Goal: Task Accomplishment & Management: Use online tool/utility

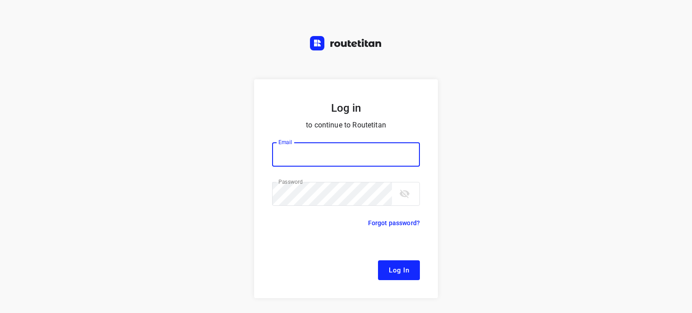
type input "[EMAIL_ADDRESS][DOMAIN_NAME]"
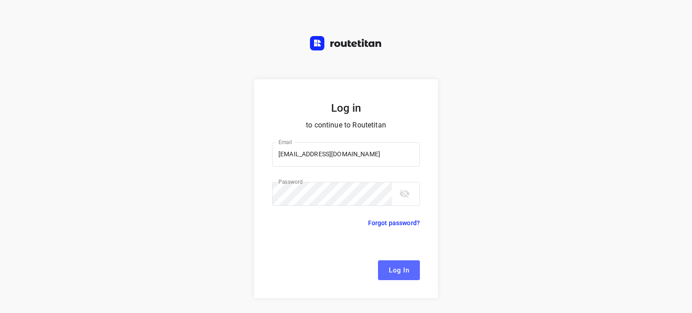
click at [404, 275] on span "Log In" at bounding box center [399, 271] width 20 height 12
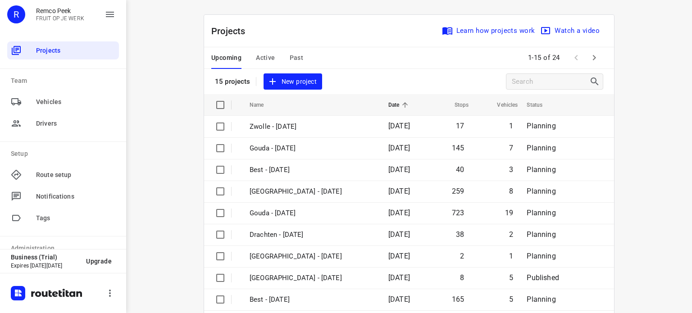
click at [261, 61] on span "Active" at bounding box center [265, 57] width 19 height 11
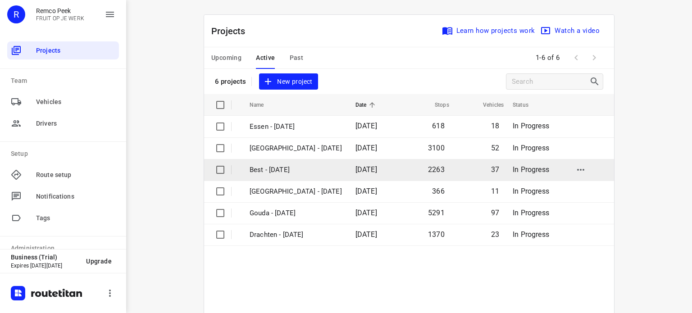
click at [277, 166] on p "Best - [DATE]" at bounding box center [296, 170] width 92 height 10
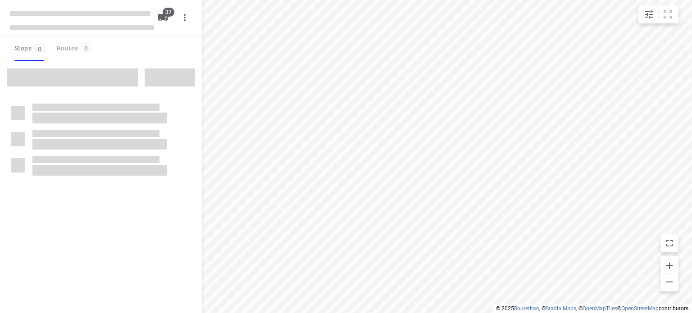
checkbox input "true"
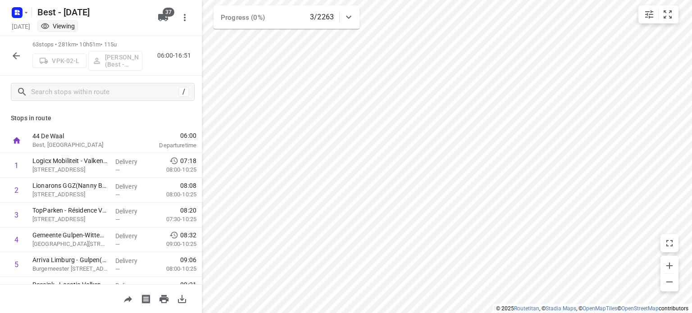
click at [18, 54] on icon "button" at bounding box center [16, 55] width 11 height 11
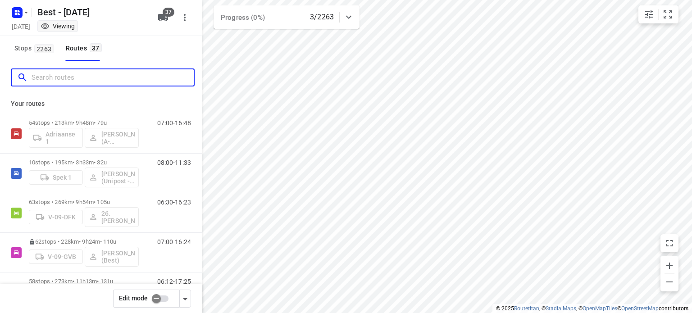
click at [53, 81] on input "Search routes" at bounding box center [113, 78] width 162 height 14
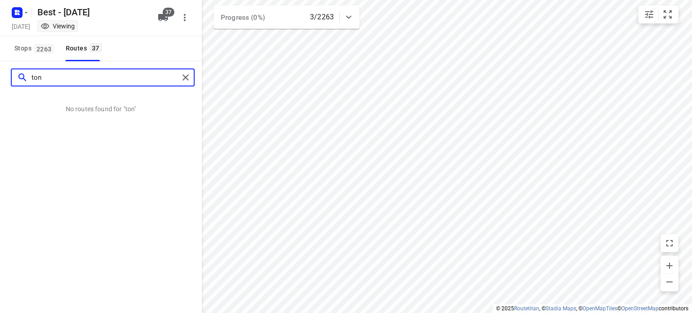
type input "tony"
drag, startPoint x: 61, startPoint y: 75, endPoint x: 0, endPoint y: 78, distance: 61.4
click at [0, 78] on div "tony" at bounding box center [101, 77] width 202 height 32
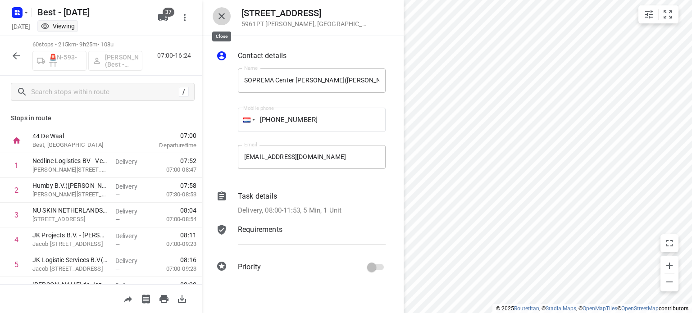
click at [226, 21] on icon "button" at bounding box center [221, 16] width 11 height 11
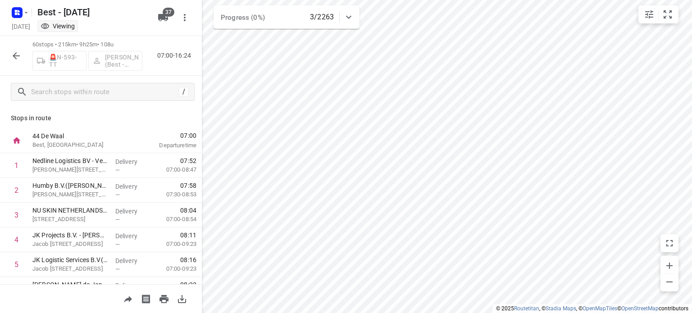
click at [16, 51] on icon "button" at bounding box center [16, 55] width 11 height 11
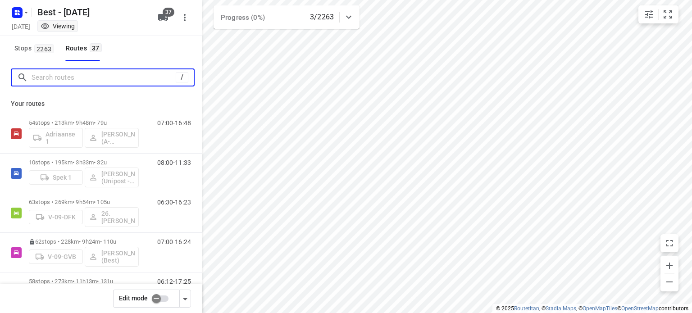
click at [114, 73] on input "Search routes" at bounding box center [104, 78] width 144 height 14
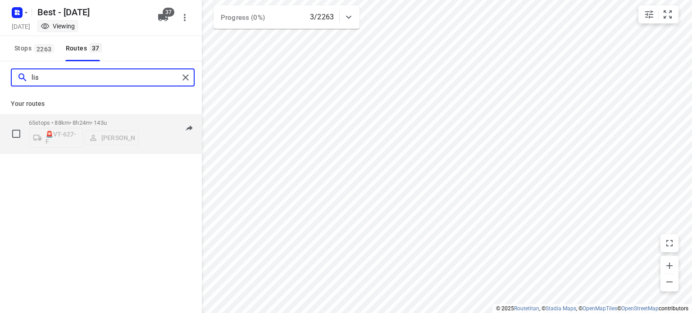
type input "lis"
click at [91, 119] on p "65 stops • 88km • 8h24m • 143u" at bounding box center [84, 122] width 110 height 7
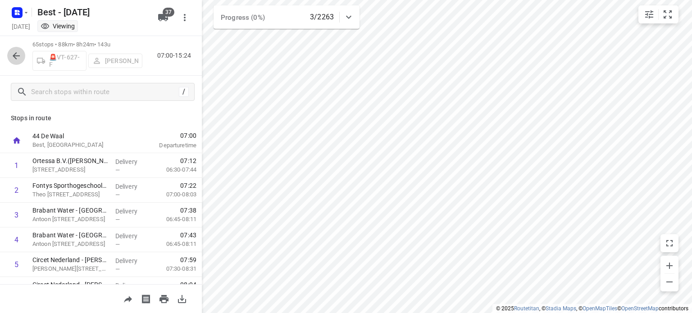
click at [15, 53] on icon "button" at bounding box center [16, 55] width 11 height 11
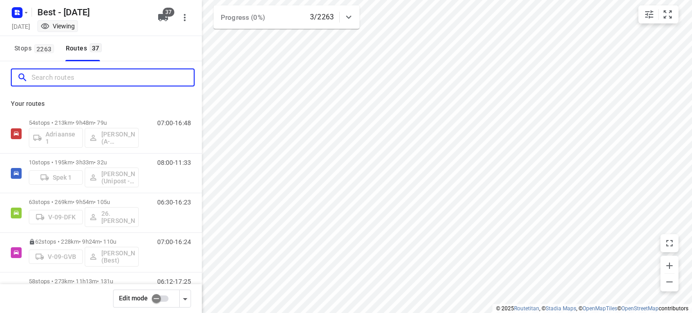
click at [46, 76] on input "Search routes" at bounding box center [113, 78] width 162 height 14
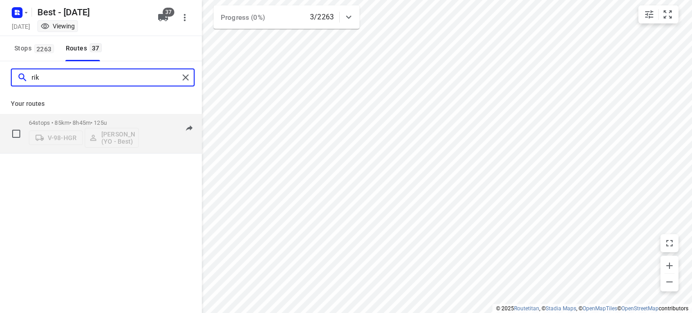
type input "rik"
click at [43, 123] on p "64 stops • 85km • 8h45m • 125u" at bounding box center [84, 122] width 110 height 7
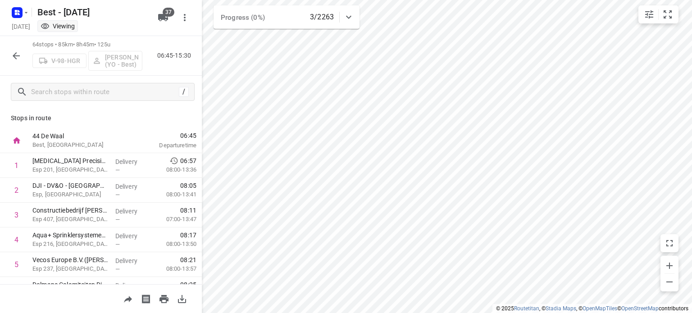
click at [16, 55] on icon "button" at bounding box center [16, 55] width 7 height 7
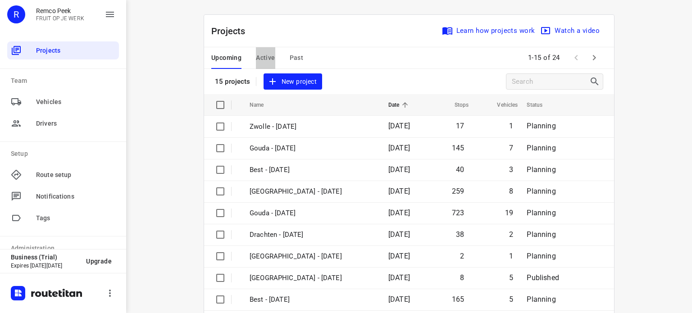
click at [264, 57] on span "Active" at bounding box center [265, 57] width 19 height 11
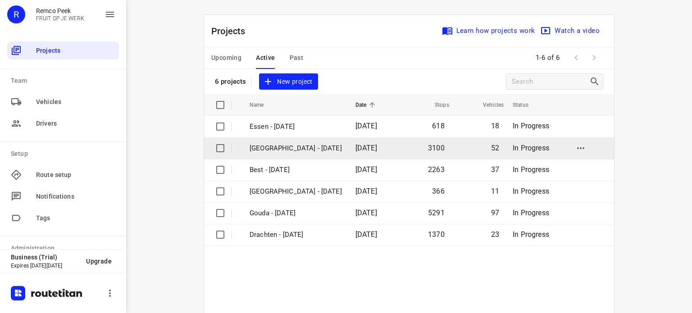
click at [288, 149] on p "[GEOGRAPHIC_DATA] - [DATE]" at bounding box center [296, 148] width 92 height 10
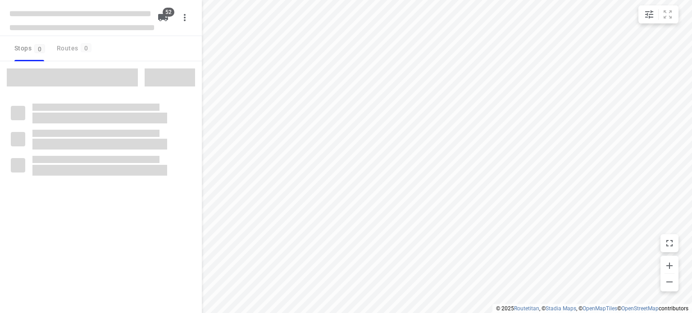
checkbox input "true"
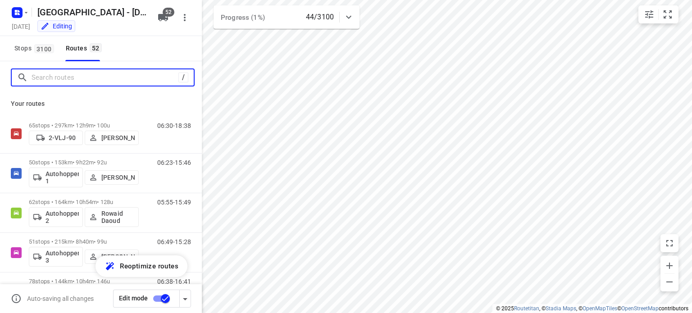
click at [94, 75] on input "Search routes" at bounding box center [105, 78] width 147 height 14
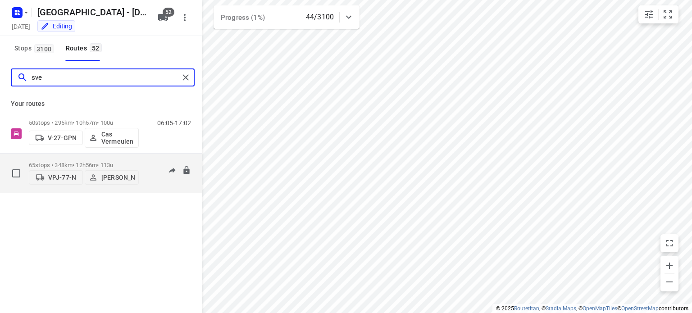
type input "sve"
click at [74, 162] on p "65 stops • 348km • 12h56m • 113u" at bounding box center [84, 165] width 110 height 7
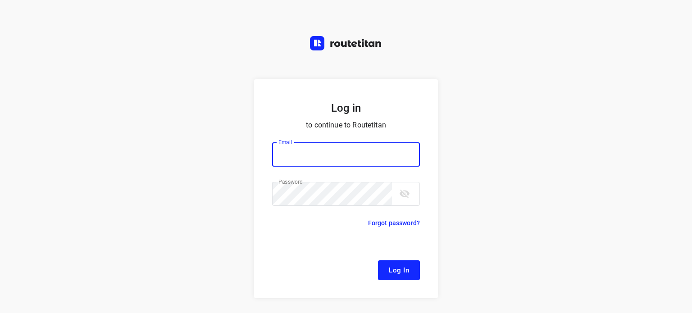
type input "remco@fruitopjewerk.nl"
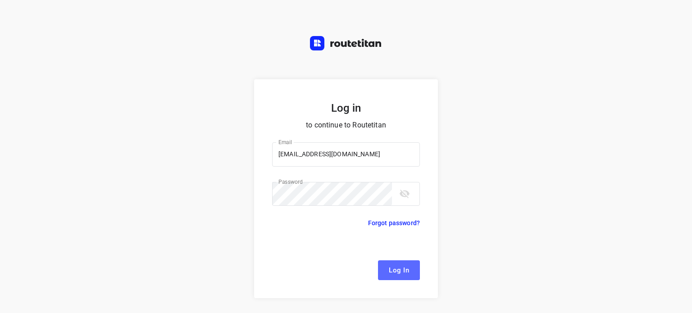
click at [391, 268] on span "Log In" at bounding box center [399, 271] width 20 height 12
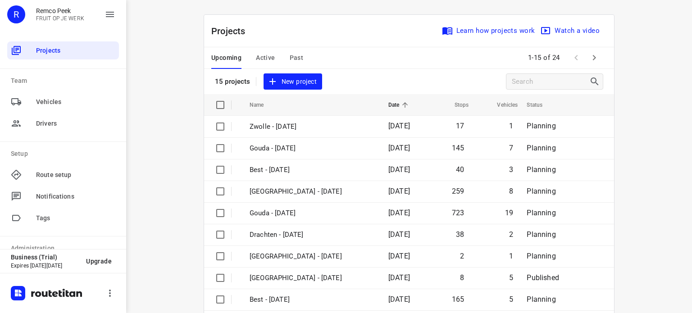
click at [266, 55] on span "Active" at bounding box center [265, 57] width 19 height 11
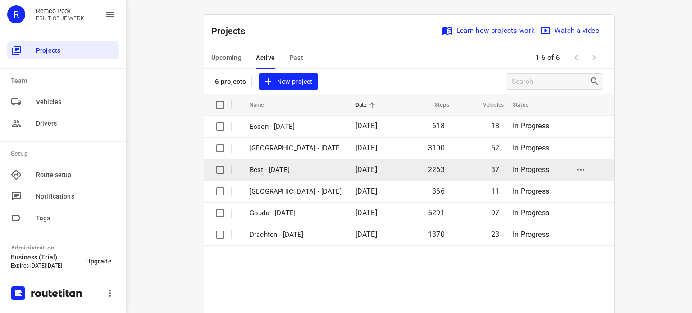
click at [267, 169] on p "Best - Monday" at bounding box center [296, 170] width 92 height 10
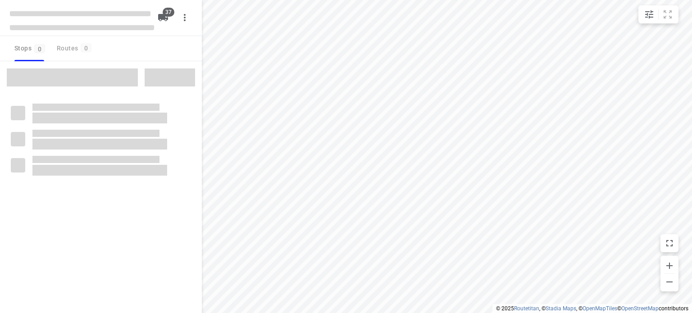
checkbox input "true"
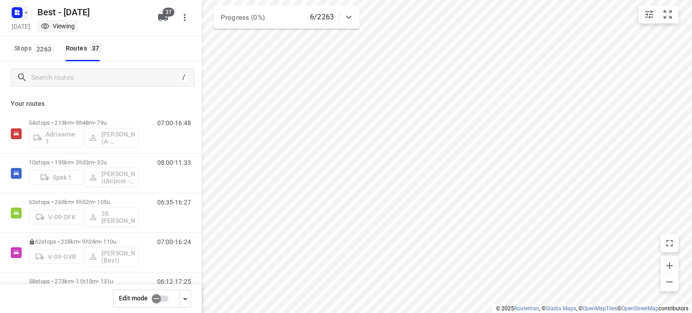
click at [26, 14] on icon "button" at bounding box center [26, 12] width 7 height 7
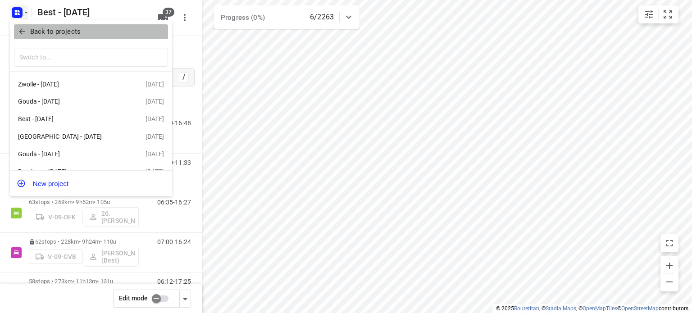
click at [26, 26] on button "Back to projects" at bounding box center [91, 31] width 154 height 15
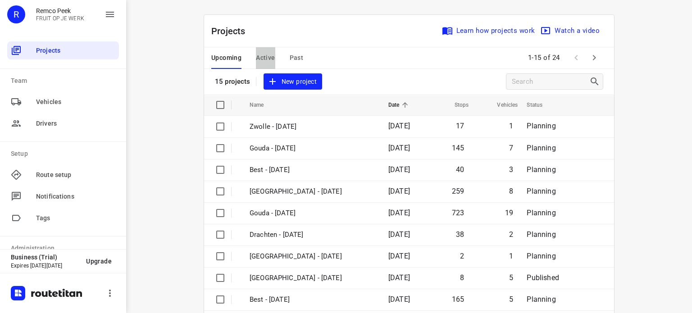
click at [261, 59] on span "Active" at bounding box center [265, 57] width 19 height 11
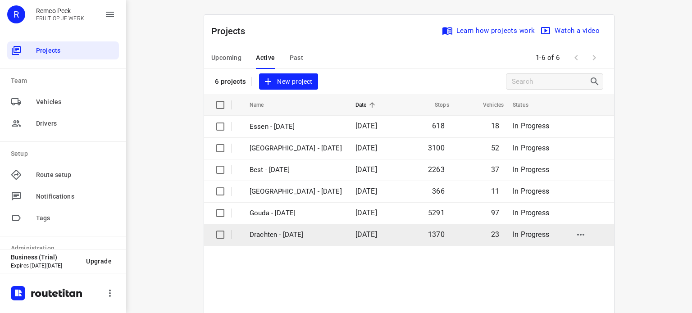
click at [270, 226] on td "Drachten - Monday" at bounding box center [295, 235] width 108 height 22
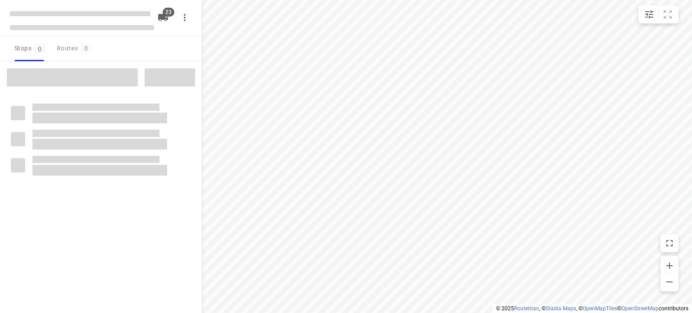
checkbox input "true"
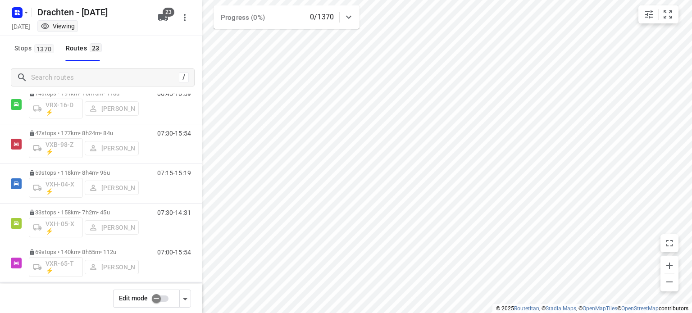
scroll to position [750, 0]
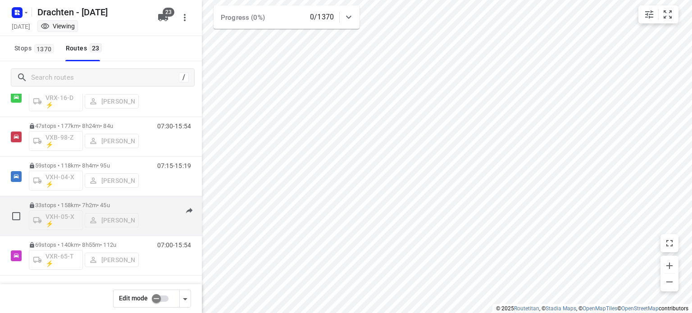
click at [96, 202] on p "33 stops • 158km • 7h2m • 45u" at bounding box center [84, 205] width 110 height 7
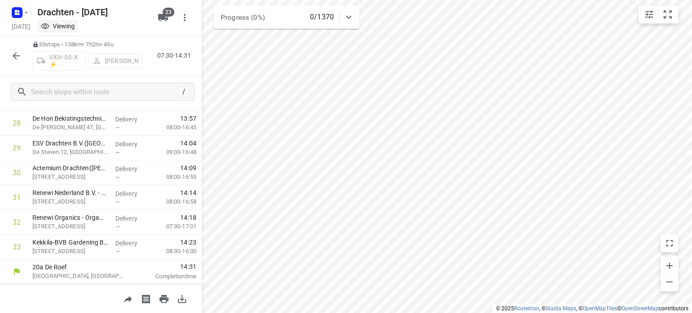
scroll to position [0, 0]
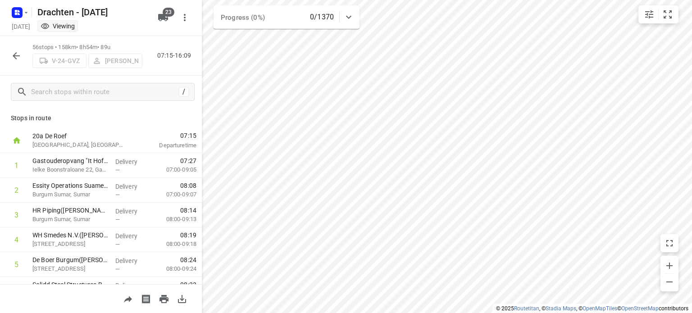
click at [18, 55] on icon "button" at bounding box center [16, 55] width 7 height 7
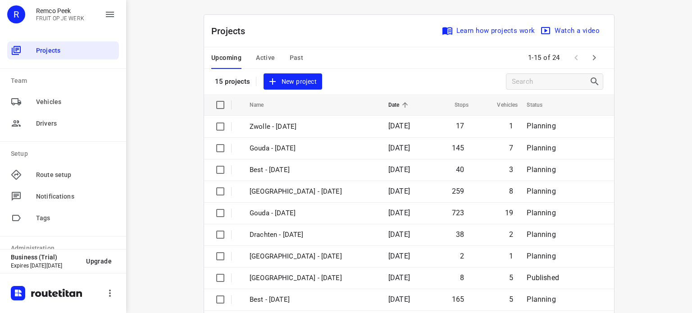
click at [261, 54] on span "Active" at bounding box center [265, 57] width 19 height 11
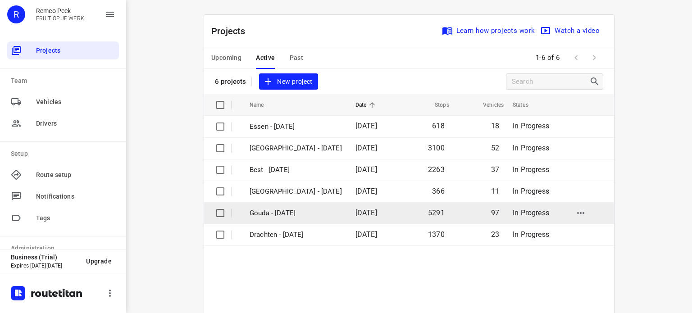
click at [278, 210] on p "Gouda - [DATE]" at bounding box center [296, 213] width 92 height 10
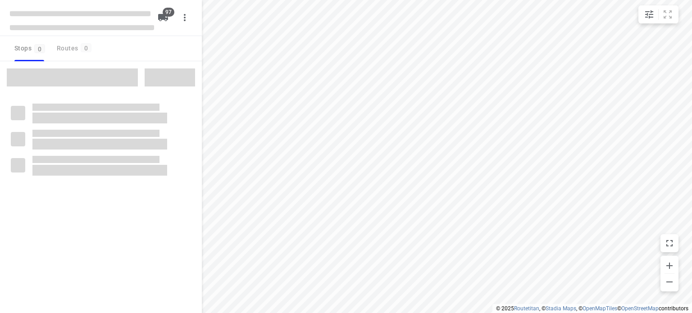
checkbox input "true"
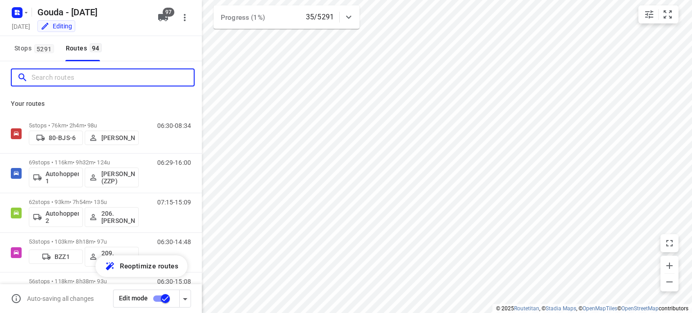
click at [92, 81] on input "Search routes" at bounding box center [113, 78] width 162 height 14
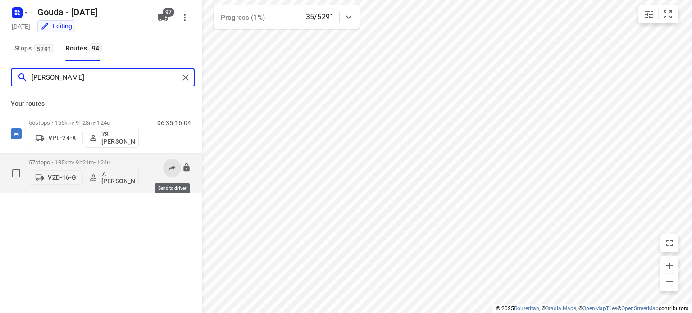
type input "[PERSON_NAME]"
click at [168, 169] on icon at bounding box center [172, 167] width 9 height 9
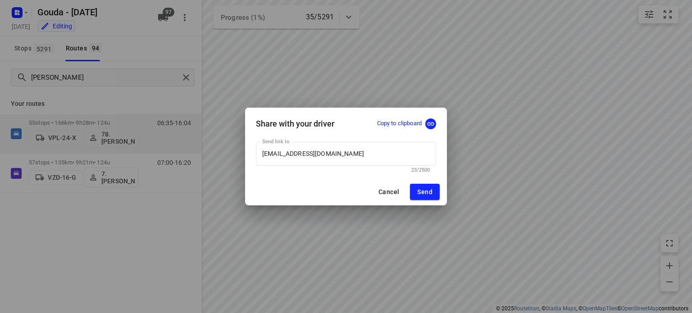
click at [395, 122] on p "Copy to clipboard" at bounding box center [399, 123] width 45 height 9
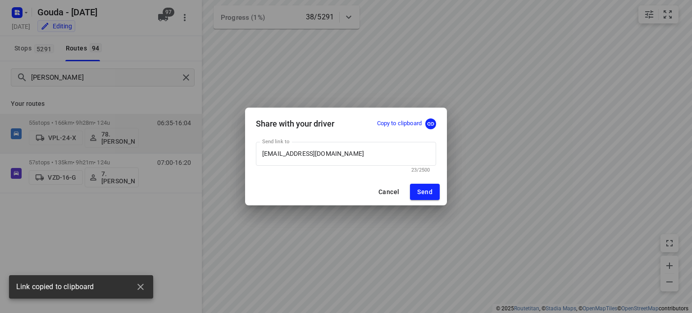
click at [390, 192] on span "Cancel" at bounding box center [389, 191] width 21 height 7
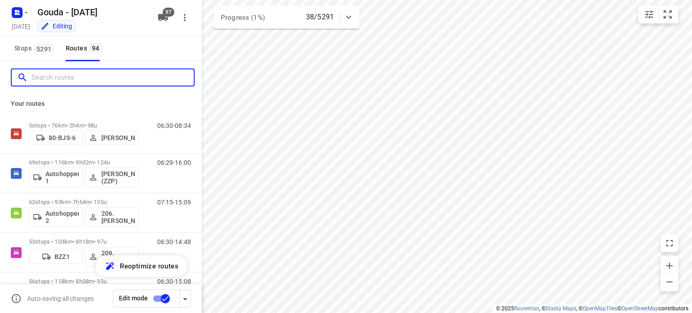
click at [133, 75] on input "Search routes" at bounding box center [113, 78] width 162 height 14
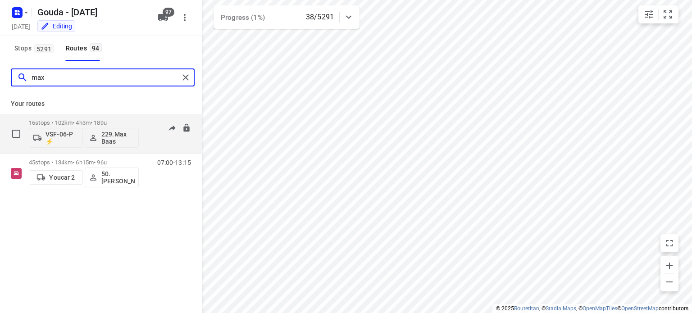
type input "max"
click at [109, 140] on p "229.Max Baas" at bounding box center [117, 138] width 33 height 14
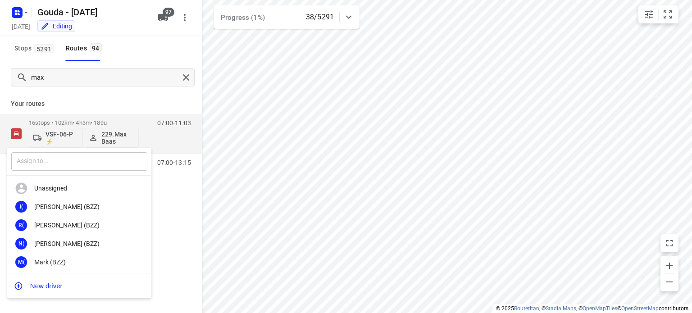
click at [82, 164] on input "text" at bounding box center [79, 161] width 136 height 18
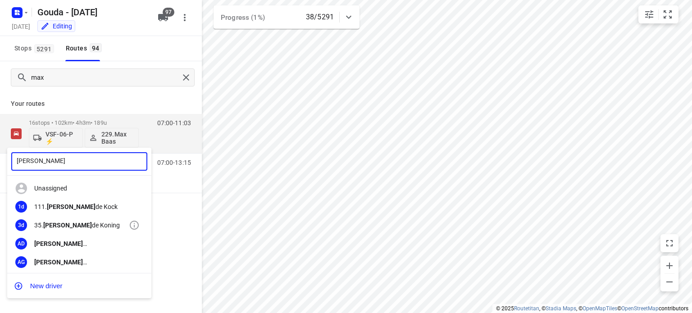
type input "Alex"
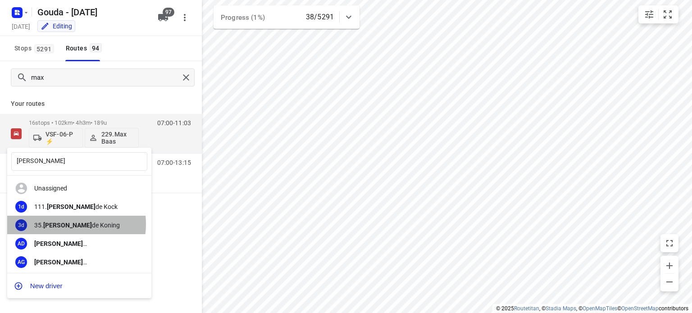
drag, startPoint x: 63, startPoint y: 224, endPoint x: 81, endPoint y: 187, distance: 41.3
click at [62, 225] on div "35. Alex de Koning" at bounding box center [81, 225] width 95 height 7
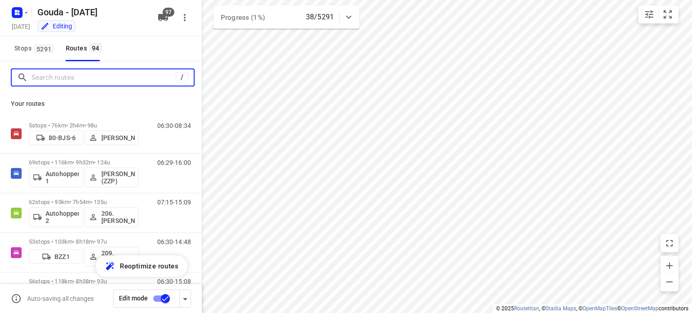
click at [132, 76] on input "Search routes" at bounding box center [104, 78] width 144 height 14
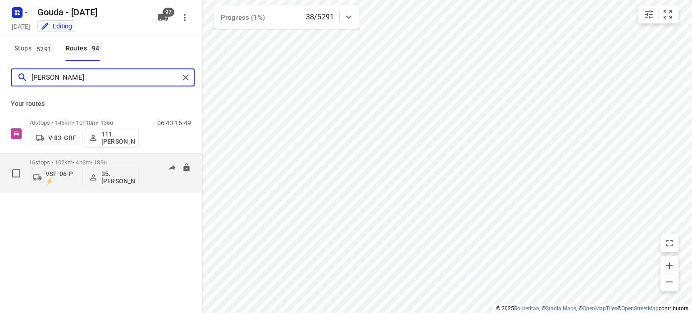
type input "Alex"
click at [66, 162] on p "16 stops • 102km • 4h3m • 189u" at bounding box center [84, 162] width 110 height 7
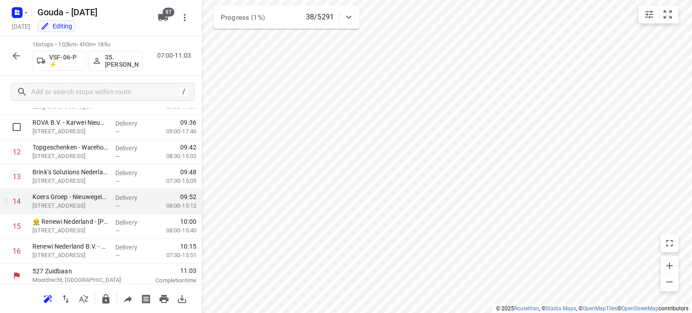
scroll to position [290, 0]
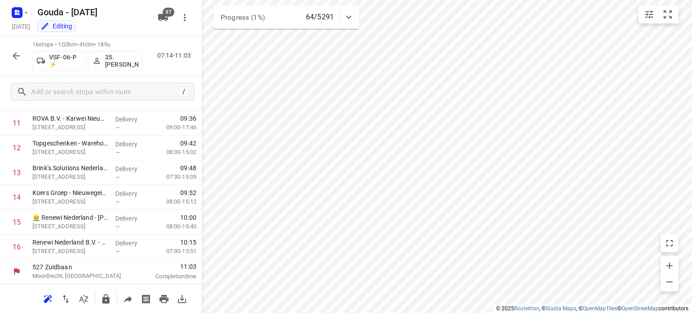
click at [18, 59] on icon "button" at bounding box center [16, 55] width 11 height 11
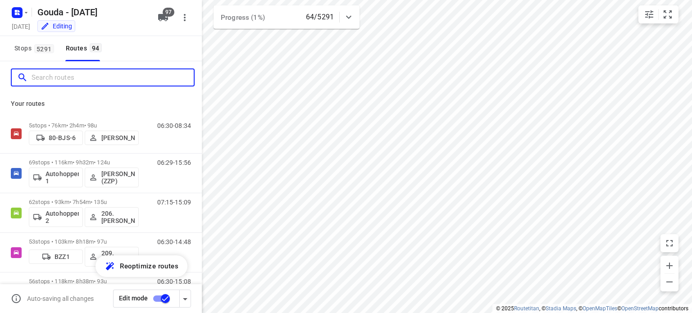
click at [69, 76] on input "Search routes" at bounding box center [113, 78] width 162 height 14
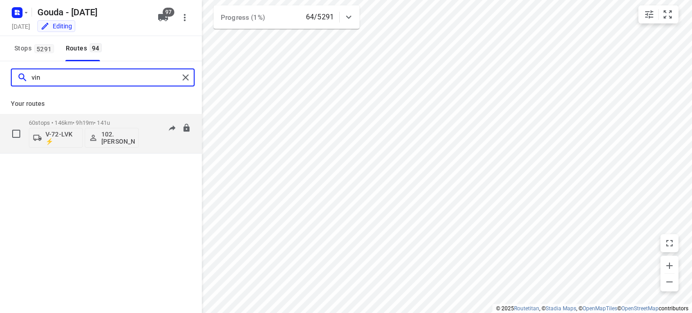
type input "vin"
click at [69, 124] on p "60 stops • 146km • 9h19m • 141u" at bounding box center [84, 122] width 110 height 7
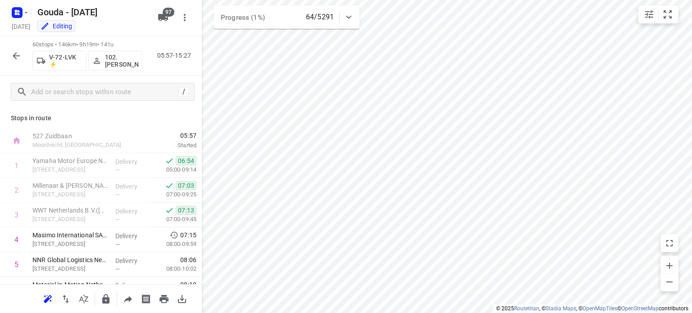
click at [19, 57] on icon "button" at bounding box center [16, 55] width 11 height 11
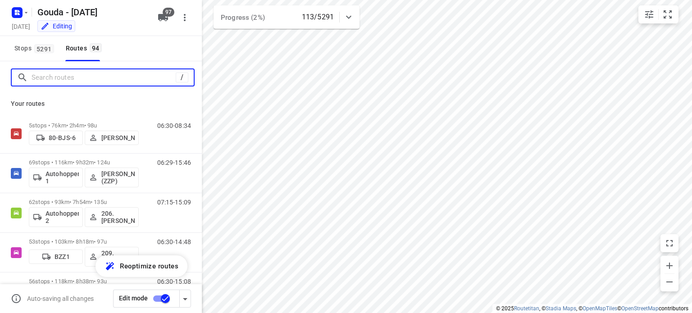
click at [73, 73] on input "Search routes" at bounding box center [104, 78] width 144 height 14
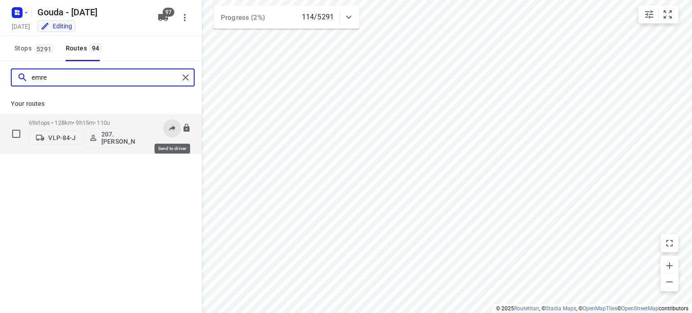
type input "emre"
click at [171, 127] on icon at bounding box center [172, 127] width 9 height 9
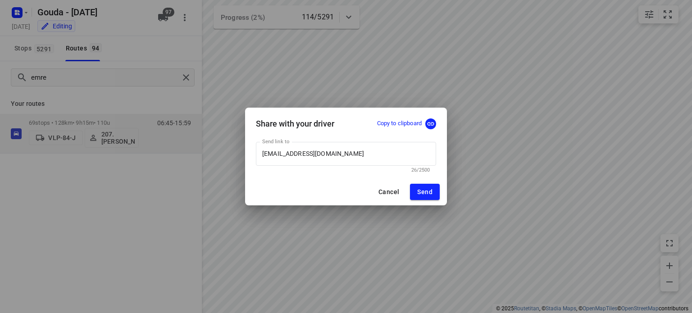
drag, startPoint x: 400, startPoint y: 123, endPoint x: 393, endPoint y: 114, distance: 12.2
click at [400, 123] on p "Copy to clipboard" at bounding box center [399, 123] width 45 height 9
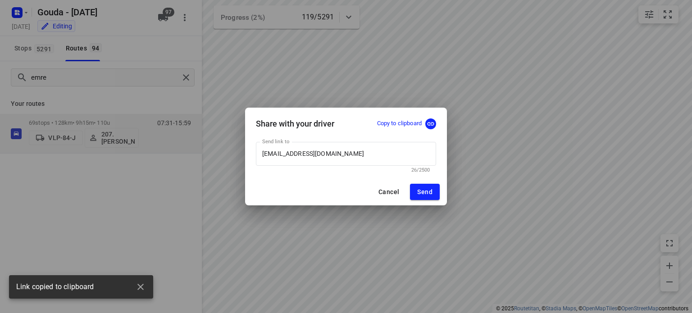
click at [389, 192] on span "Cancel" at bounding box center [389, 191] width 21 height 7
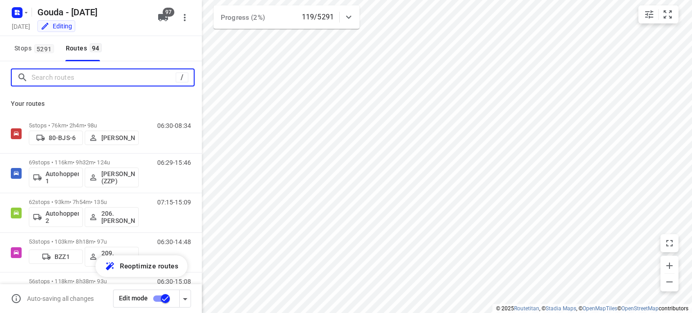
click at [166, 77] on input "Search routes" at bounding box center [104, 78] width 144 height 14
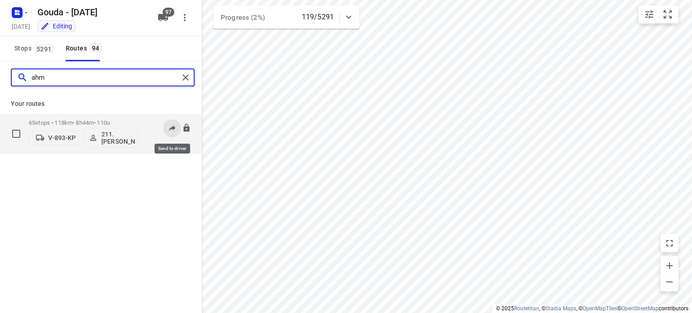
type input "ahm"
click at [169, 129] on icon at bounding box center [172, 127] width 9 height 9
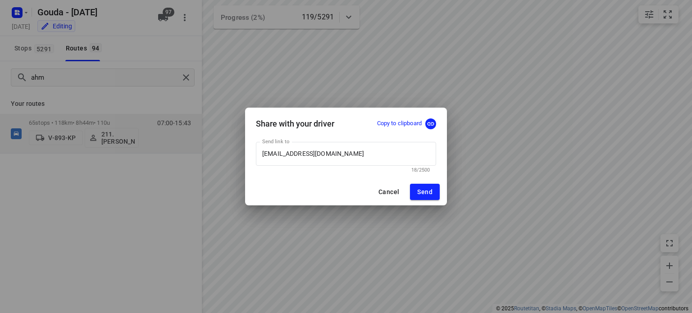
click at [383, 126] on p "Copy to clipboard" at bounding box center [399, 123] width 45 height 9
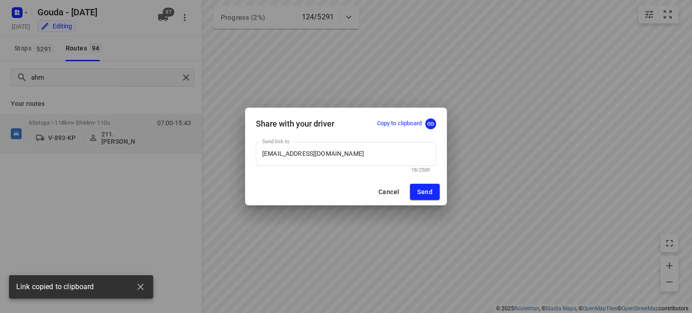
drag, startPoint x: 387, startPoint y: 196, endPoint x: 393, endPoint y: 192, distance: 6.9
click at [388, 196] on span "Cancel" at bounding box center [389, 191] width 21 height 7
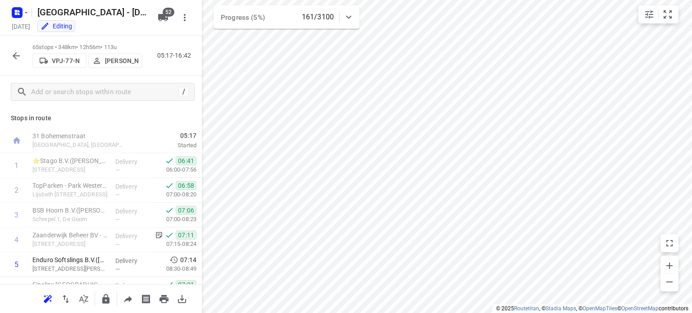
click at [18, 56] on icon "button" at bounding box center [16, 55] width 7 height 7
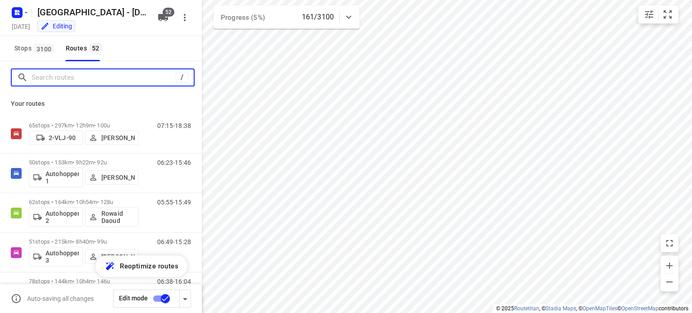
click at [84, 77] on input "Search routes" at bounding box center [104, 78] width 144 height 14
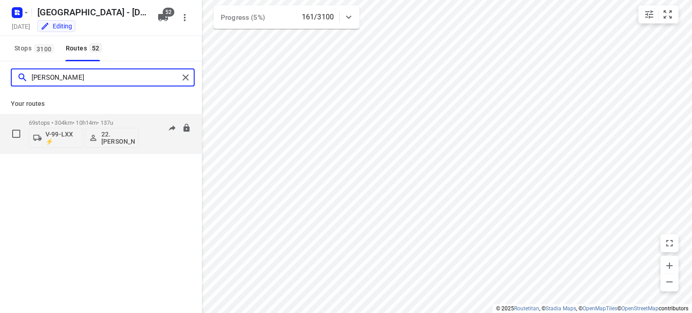
type input "[PERSON_NAME]"
click at [48, 122] on p "69 stops • 304km • 10h14m • 137u" at bounding box center [84, 122] width 110 height 7
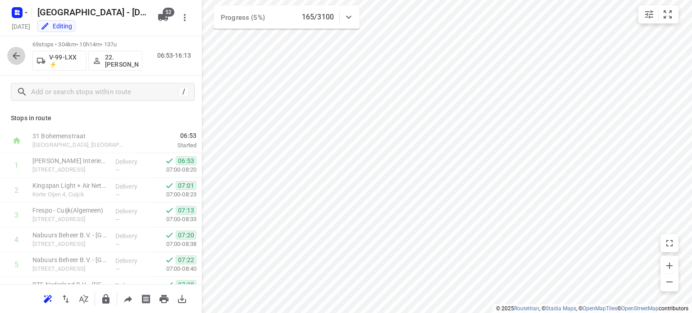
click at [13, 58] on icon "button" at bounding box center [16, 55] width 11 height 11
